Goal: Task Accomplishment & Management: Manage account settings

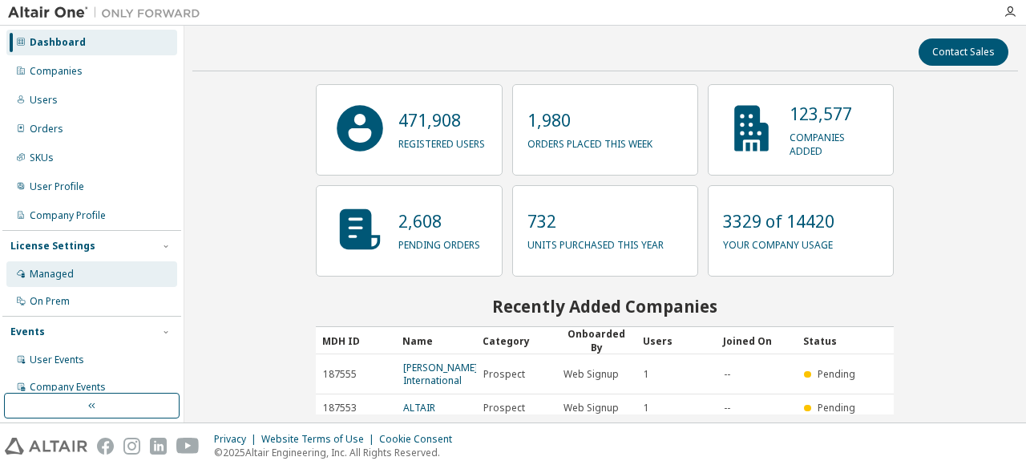
click at [70, 270] on div "Managed" at bounding box center [52, 274] width 44 height 13
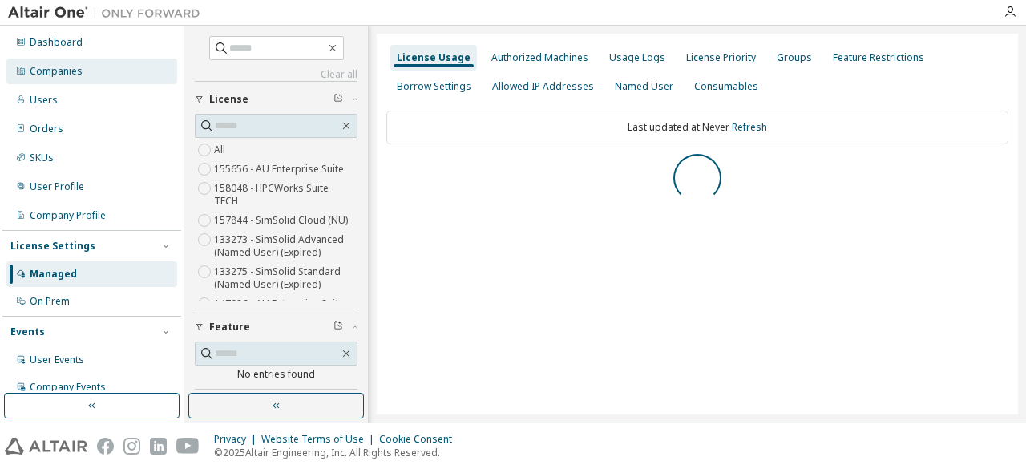
click at [61, 71] on div "Companies" at bounding box center [56, 71] width 53 height 13
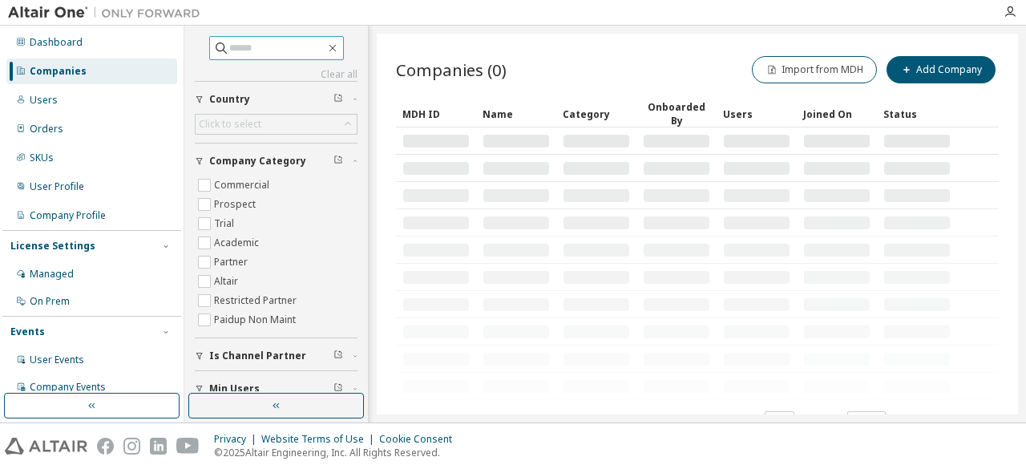
click at [240, 50] on input "text" at bounding box center [277, 48] width 96 height 16
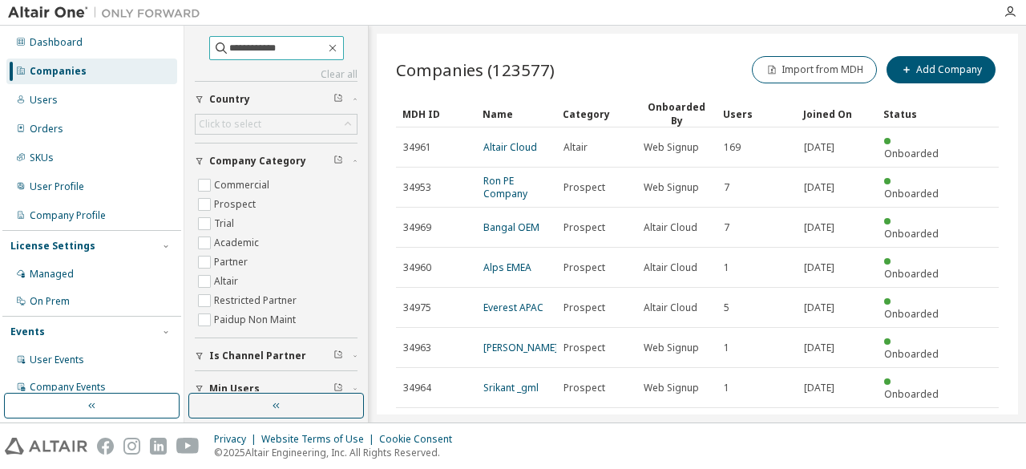
type input "**********"
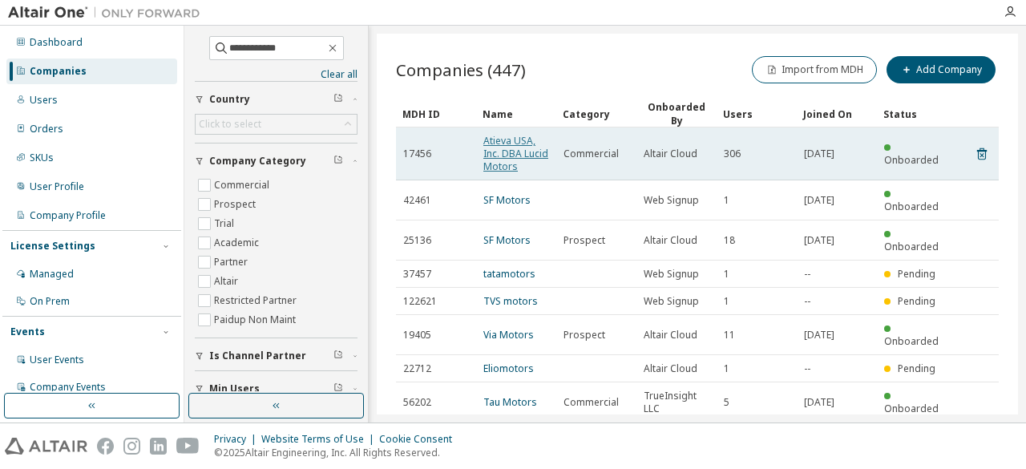
click at [513, 159] on link "Atieva USA, Inc. DBA Lucid Motors" at bounding box center [515, 153] width 65 height 39
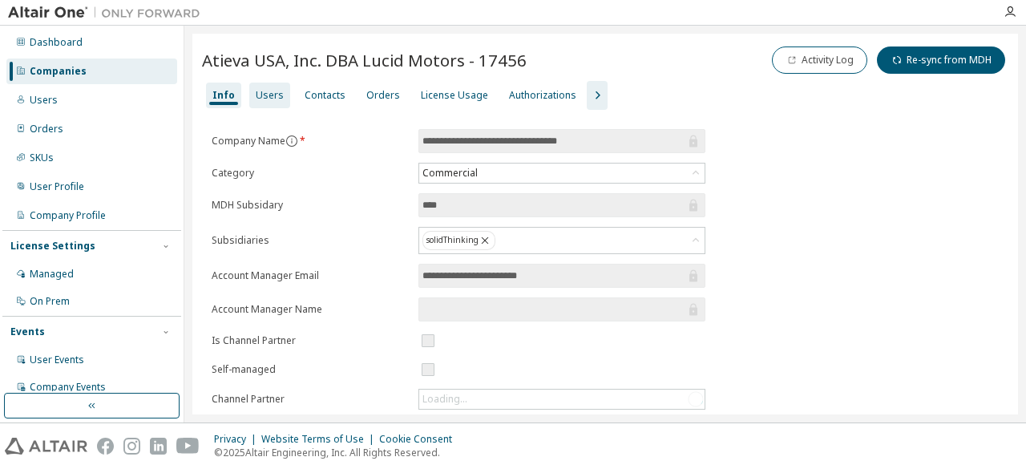
click at [271, 91] on div "Users" at bounding box center [270, 95] width 28 height 13
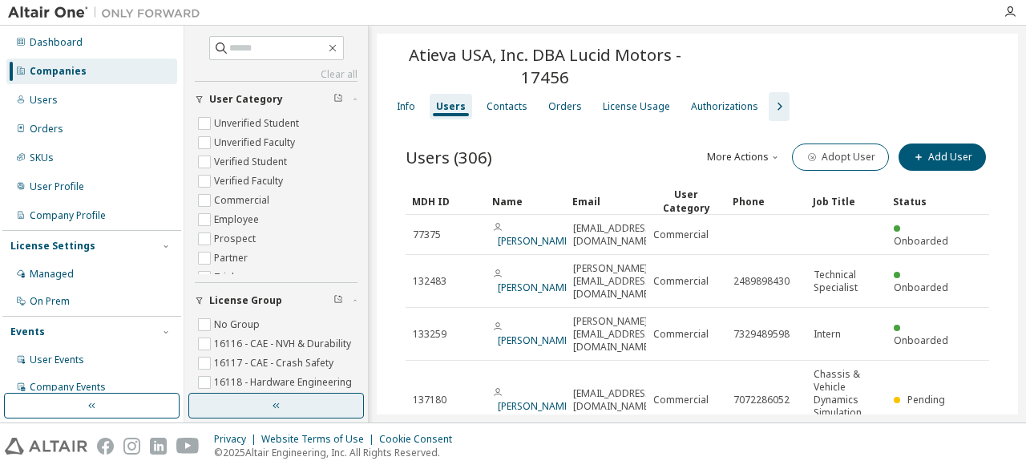
click at [304, 418] on button "button" at bounding box center [276, 406] width 176 height 26
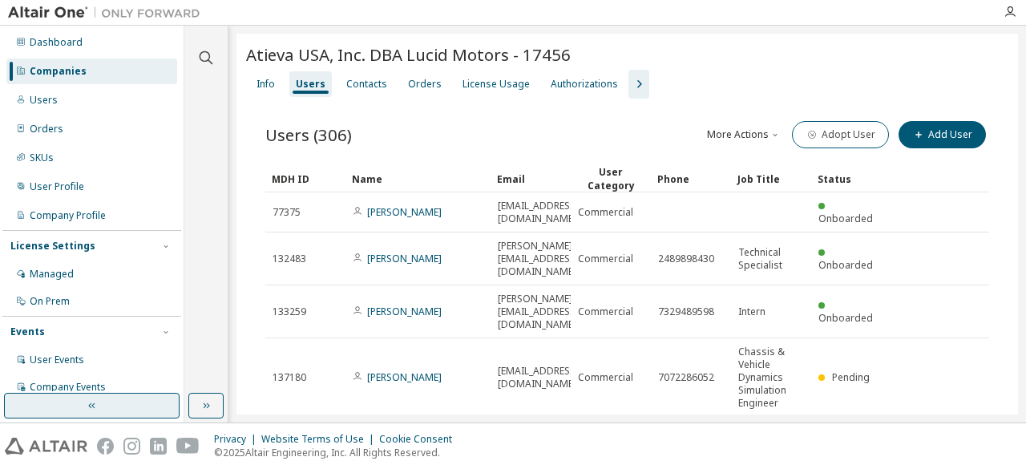
click at [117, 399] on button "button" at bounding box center [92, 406] width 176 height 26
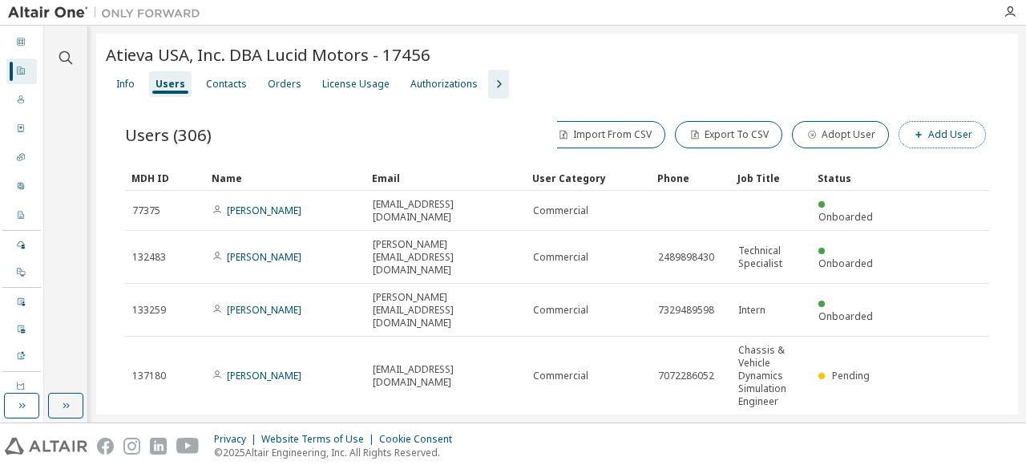
click at [930, 129] on button "Add User" at bounding box center [941, 134] width 87 height 27
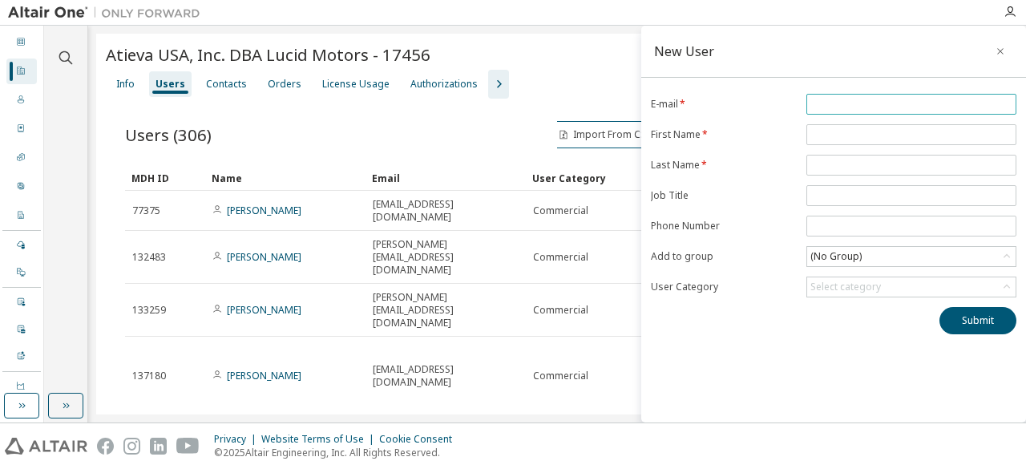
click at [827, 100] on input "email" at bounding box center [911, 104] width 202 height 13
paste input "**********"
type input "**********"
click at [764, 99] on label "E-mail *" at bounding box center [724, 104] width 146 height 13
click at [995, 55] on icon "button" at bounding box center [1000, 51] width 11 height 13
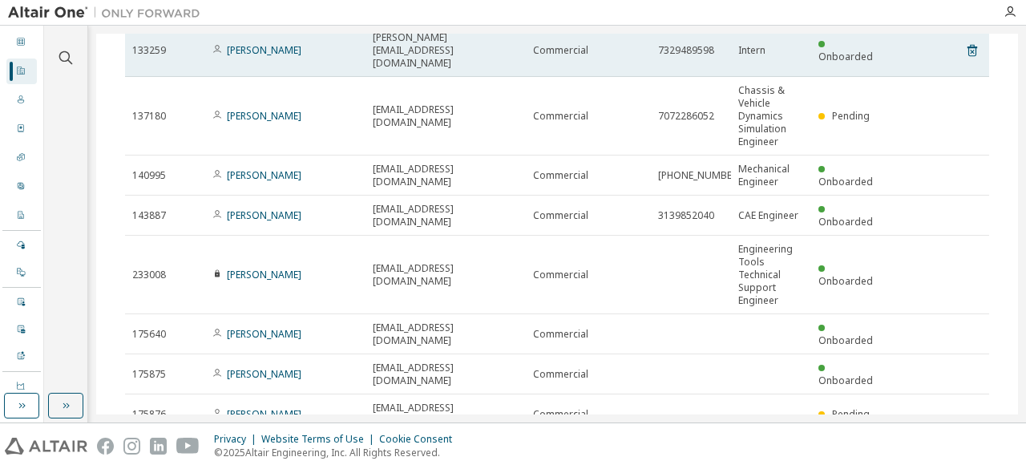
scroll to position [260, 0]
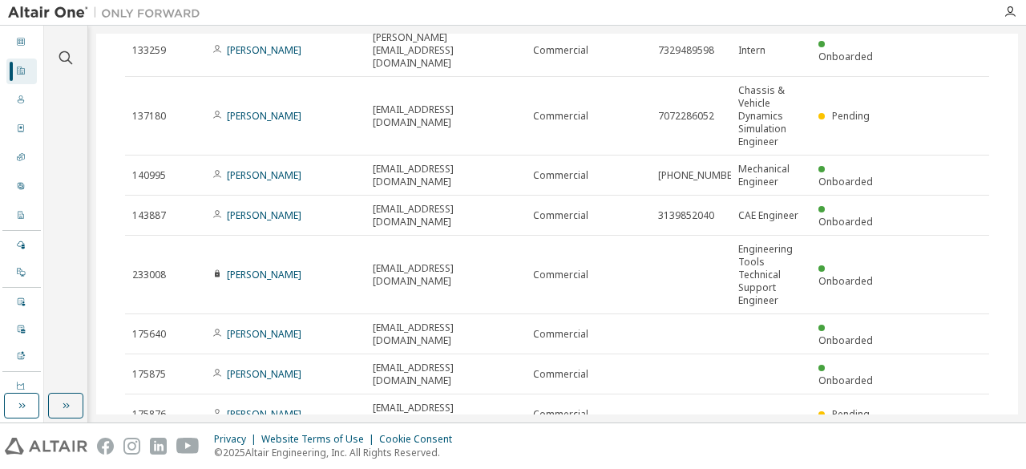
drag, startPoint x: 849, startPoint y: 352, endPoint x: 813, endPoint y: 351, distance: 36.9
click at [813, 446] on span "Page n. *" at bounding box center [837, 456] width 77 height 21
click at [760, 450] on button "10" at bounding box center [770, 456] width 22 height 13
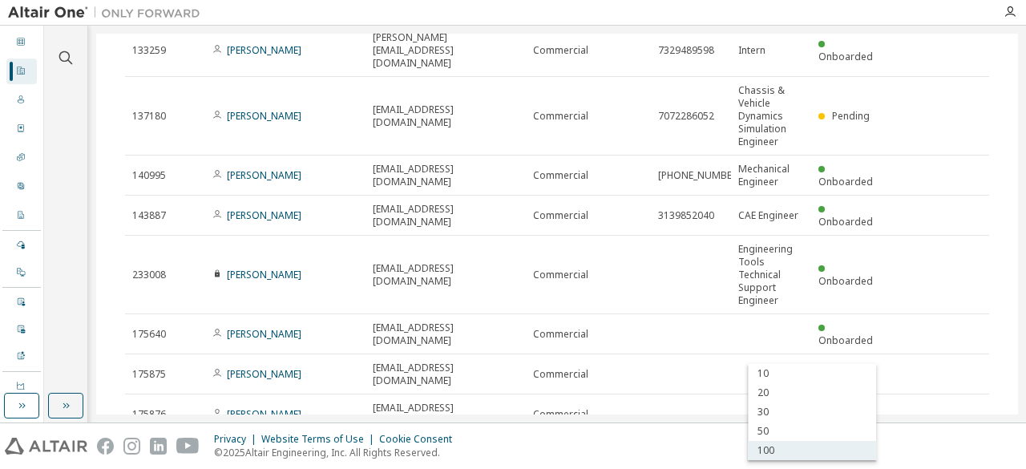
click at [778, 448] on div "100" at bounding box center [812, 450] width 128 height 19
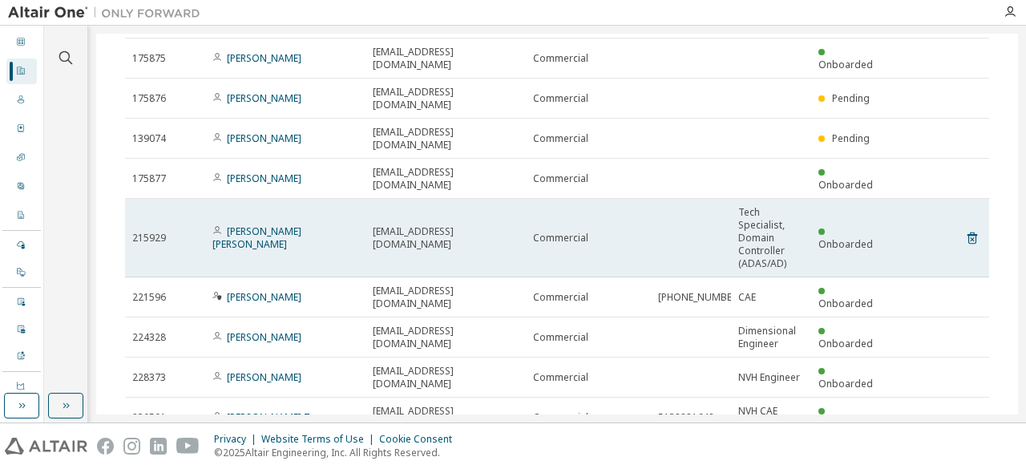
scroll to position [0, 0]
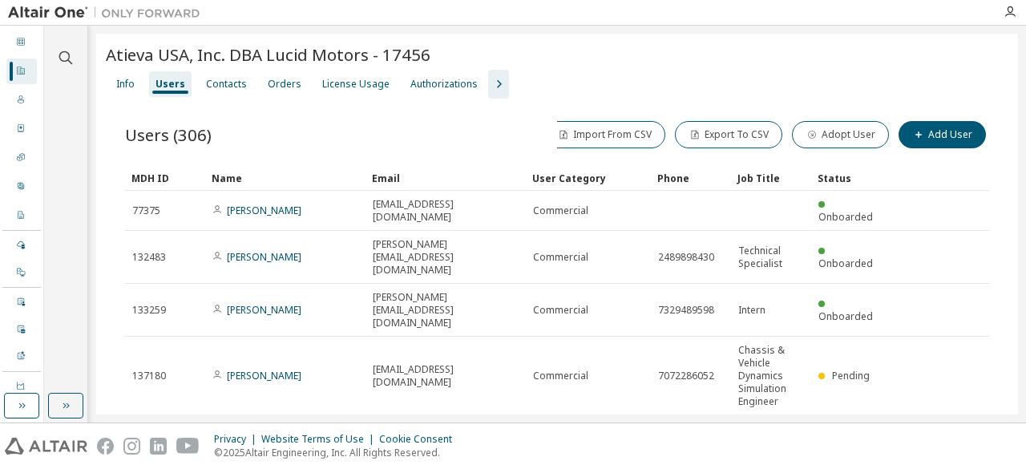
click at [232, 180] on div "Name" at bounding box center [285, 178] width 147 height 26
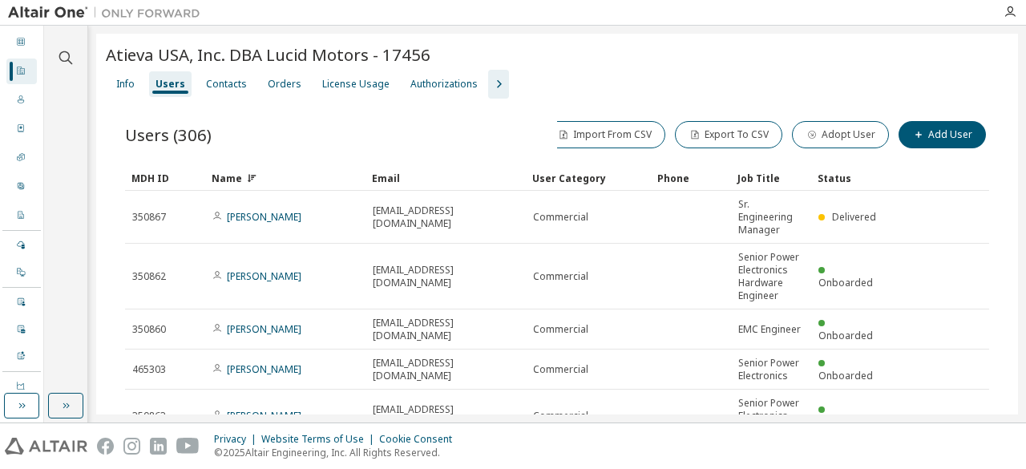
click at [241, 182] on div "Name" at bounding box center [285, 178] width 147 height 26
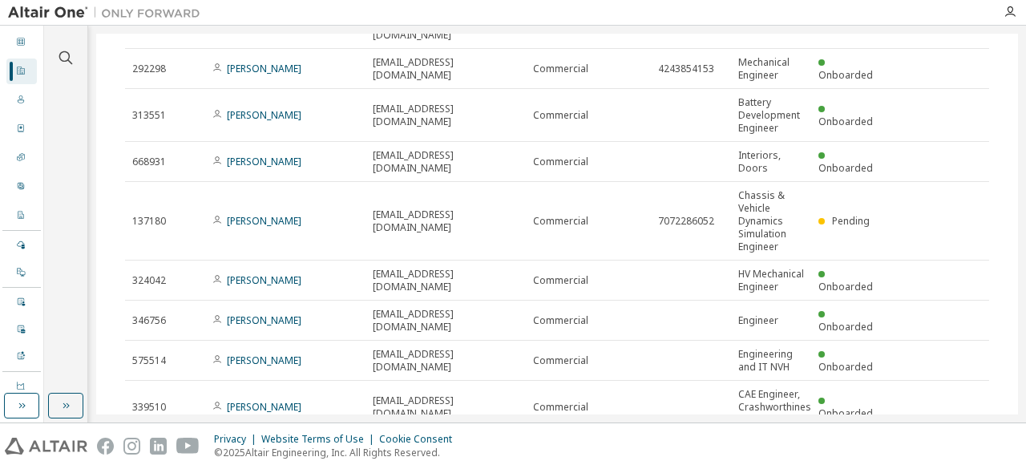
scroll to position [4610, 0]
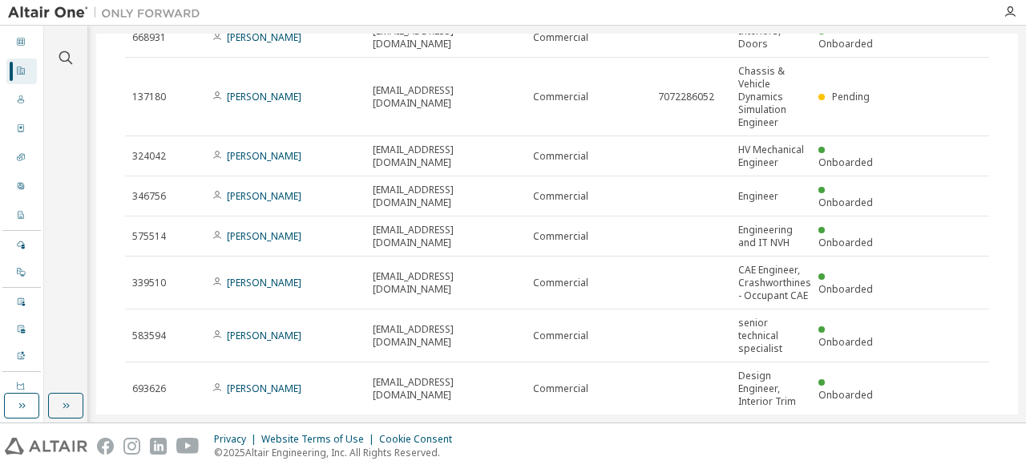
type input "*"
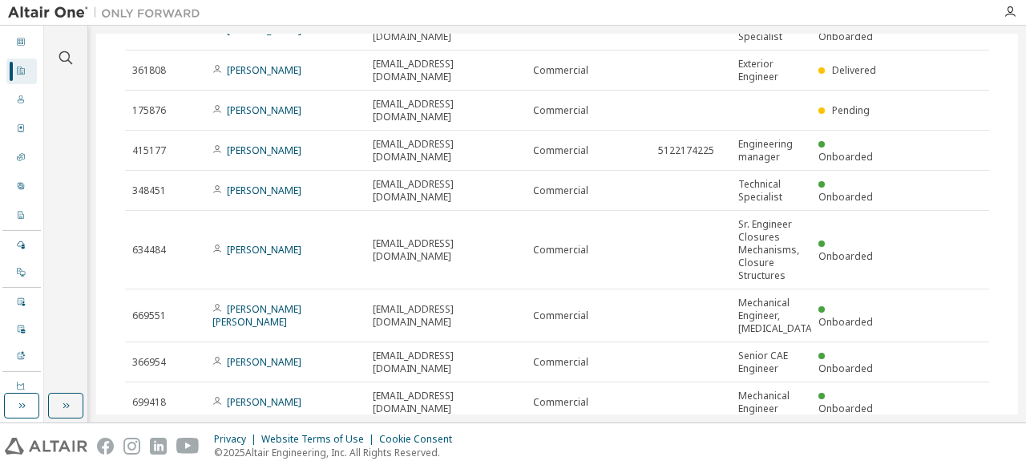
scroll to position [2996, 0]
